Goal: Transaction & Acquisition: Download file/media

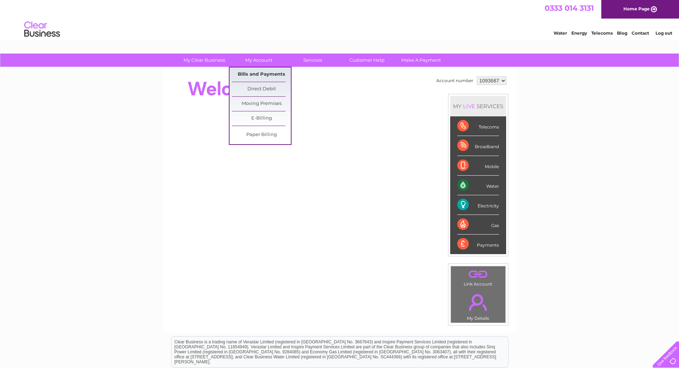
click at [262, 75] on link "Bills and Payments" at bounding box center [261, 74] width 59 height 14
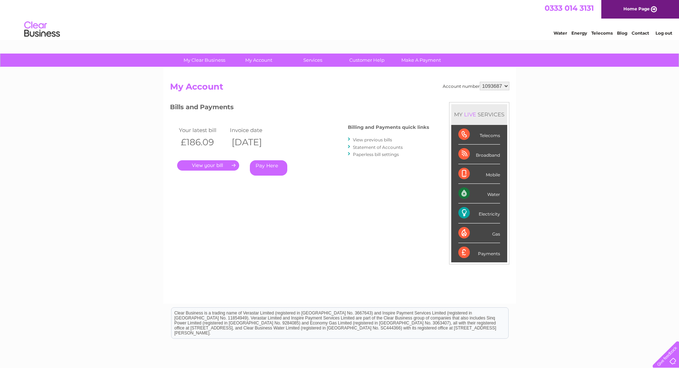
click at [197, 166] on link "." at bounding box center [208, 165] width 62 height 10
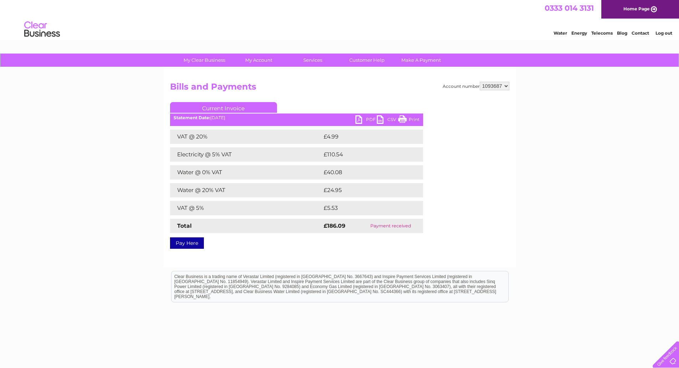
click at [363, 117] on link "PDF" at bounding box center [365, 120] width 21 height 10
click at [369, 118] on link "PDF" at bounding box center [365, 120] width 21 height 10
click at [376, 62] on link "Customer Help" at bounding box center [367, 59] width 59 height 13
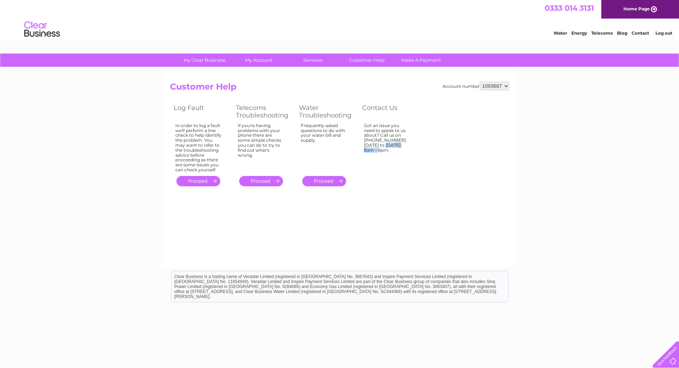
drag, startPoint x: 365, startPoint y: 139, endPoint x: 393, endPoint y: 139, distance: 27.5
click at [222, 139] on div "Got an issue you need to speak to us about? Call us on 0333 014 3131 Monday to …" at bounding box center [198, 147] width 46 height 49
copy div "0333 014 3131"
click at [406, 181] on table "Log Fault Telecoms Troubleshooting Water Troubleshooting Contact Us In order to…" at bounding box center [295, 145] width 251 height 86
